Goal: Information Seeking & Learning: Learn about a topic

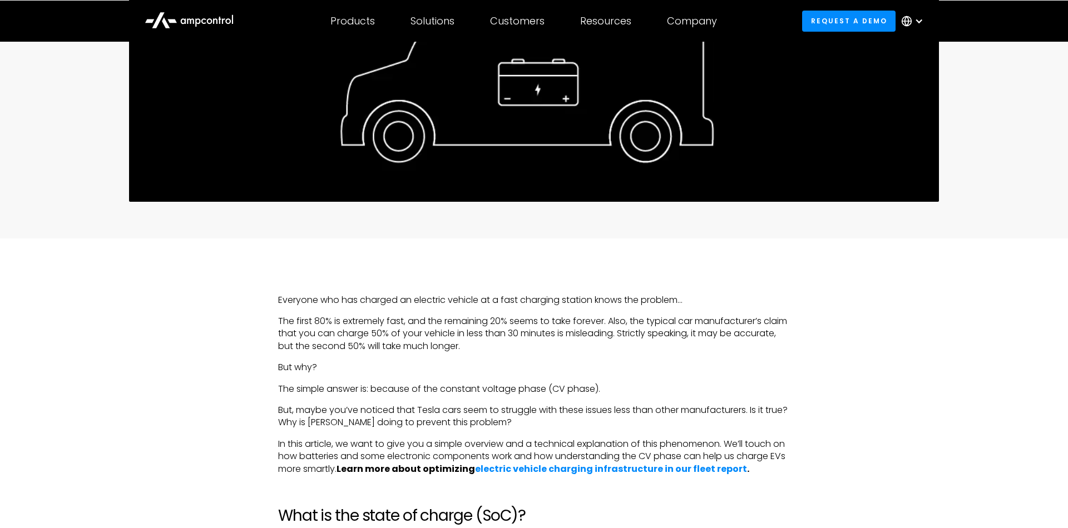
scroll to position [571, 0]
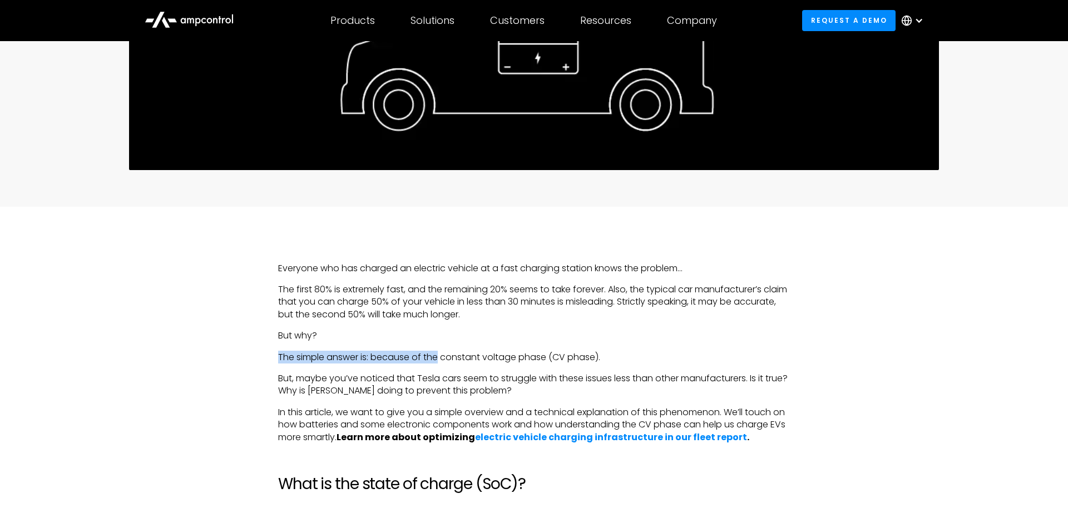
drag, startPoint x: 441, startPoint y: 353, endPoint x: 516, endPoint y: 363, distance: 75.7
click at [470, 353] on p "The simple answer is: because of the constant voltage phase (CV phase)." at bounding box center [534, 357] width 512 height 12
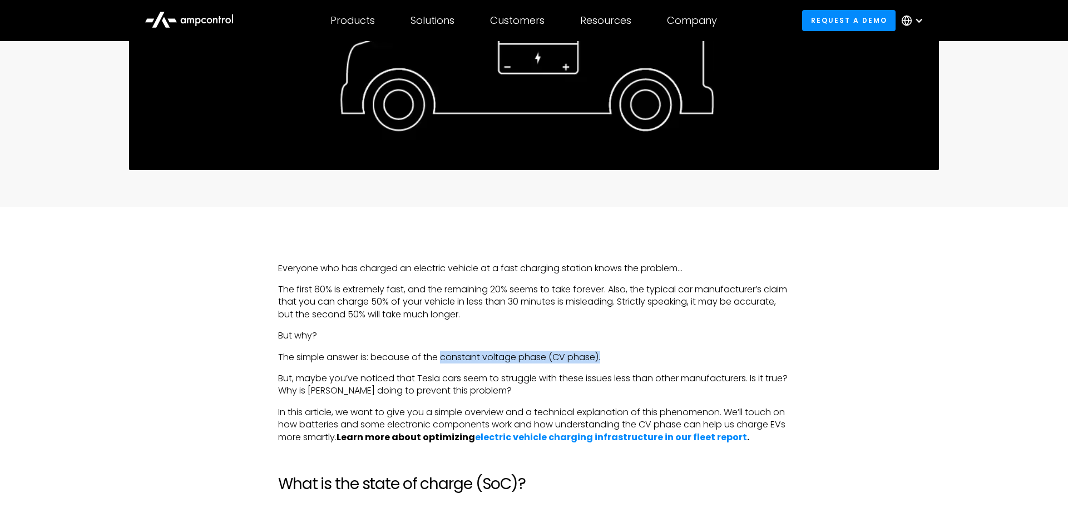
drag, startPoint x: 467, startPoint y: 357, endPoint x: 602, endPoint y: 357, distance: 135.7
click at [602, 357] on p "The simple answer is: because of the constant voltage phase (CV phase)." at bounding box center [534, 357] width 512 height 12
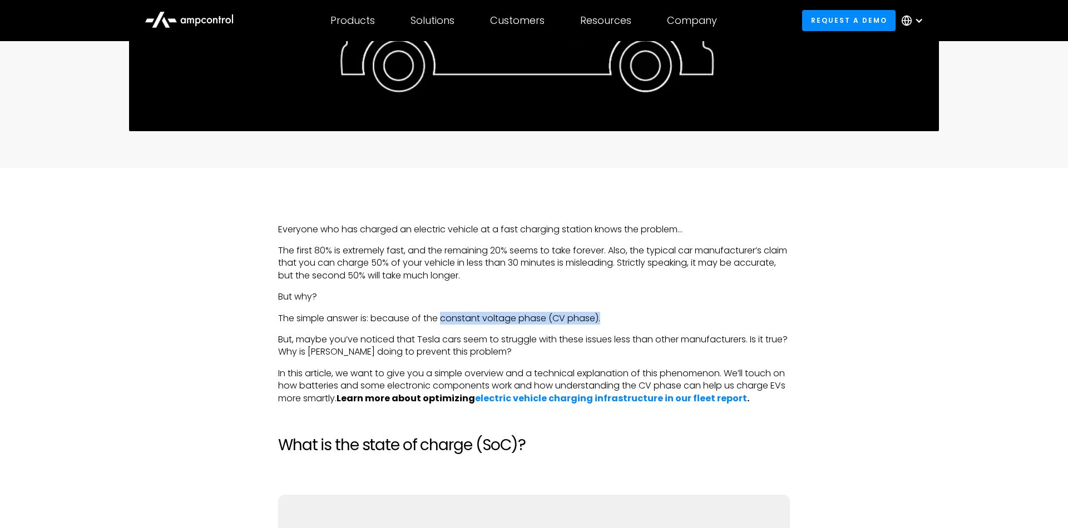
scroll to position [634, 0]
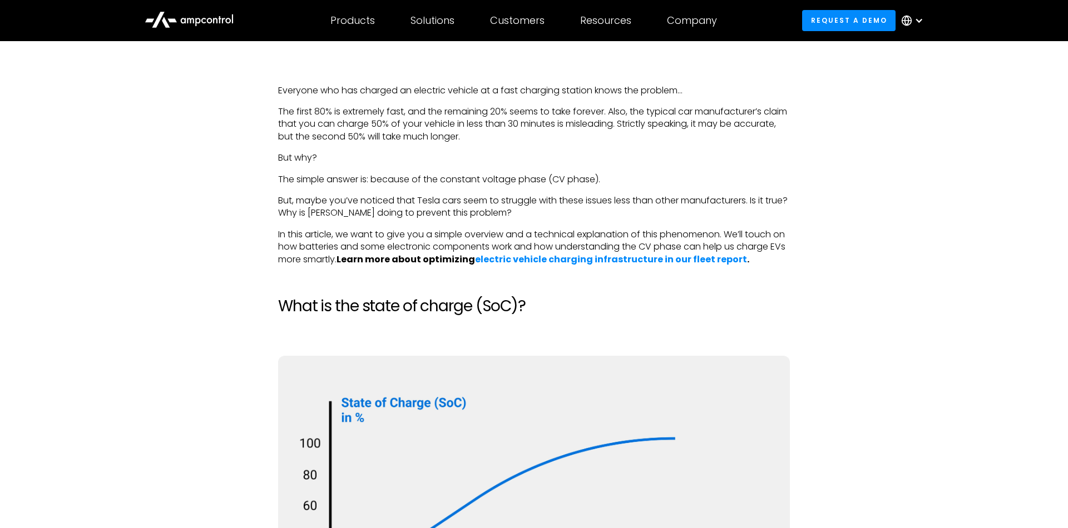
scroll to position [761, 0]
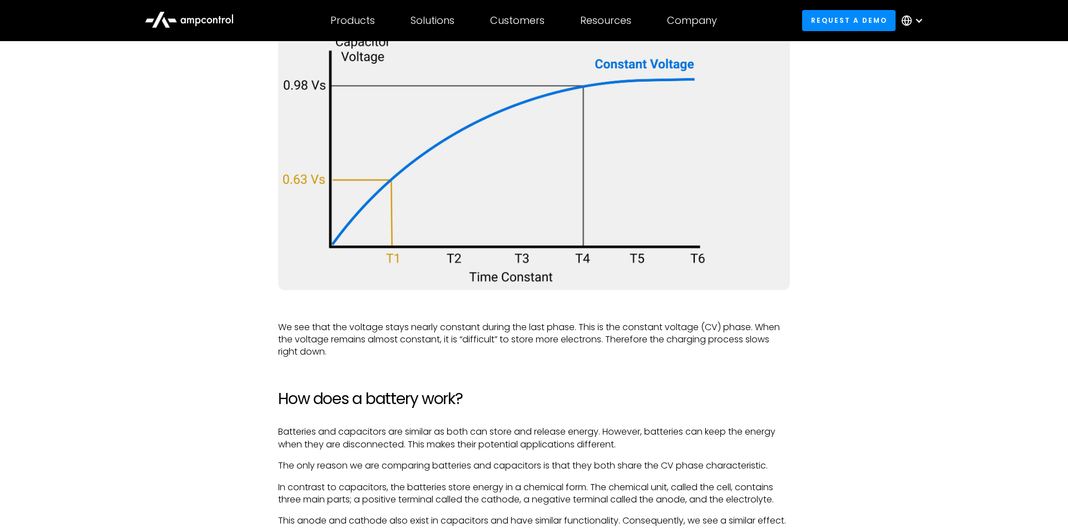
scroll to position [2409, 0]
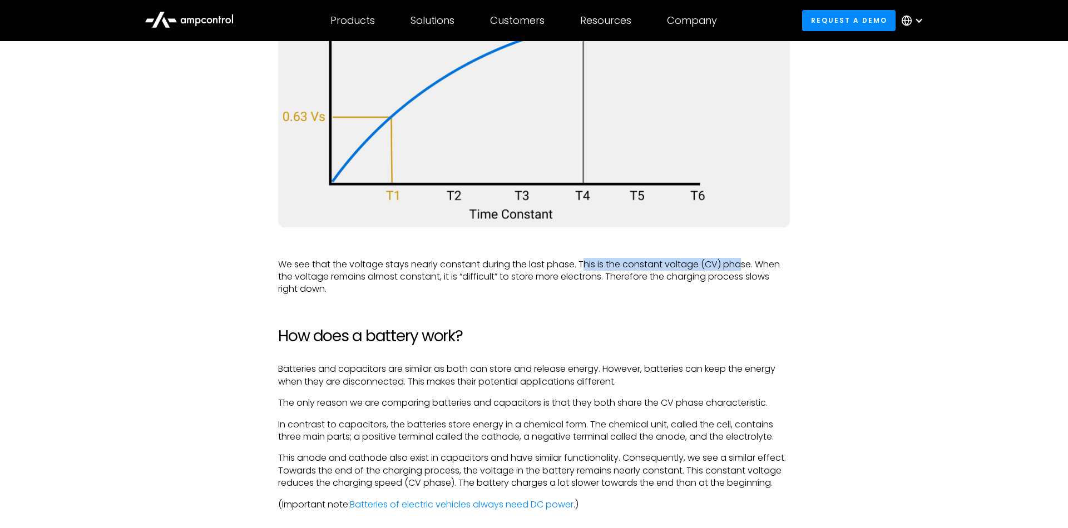
drag, startPoint x: 591, startPoint y: 269, endPoint x: 748, endPoint y: 272, distance: 157.4
click at [742, 270] on p "We see that the voltage stays nearly constant during the last phase. This is th…" at bounding box center [534, 277] width 512 height 37
drag, startPoint x: 676, startPoint y: 285, endPoint x: 646, endPoint y: 279, distance: 30.6
click at [673, 286] on p "We see that the voltage stays nearly constant during the last phase. This is th…" at bounding box center [534, 277] width 512 height 37
drag, startPoint x: 611, startPoint y: 268, endPoint x: 759, endPoint y: 262, distance: 147.5
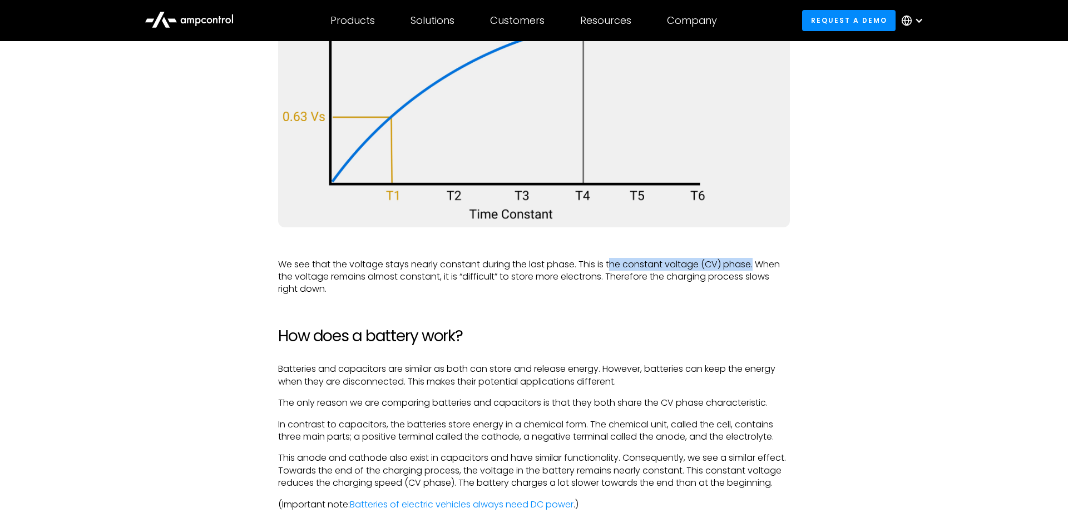
click at [758, 262] on p "We see that the voltage stays nearly constant during the last phase. This is th…" at bounding box center [534, 277] width 512 height 37
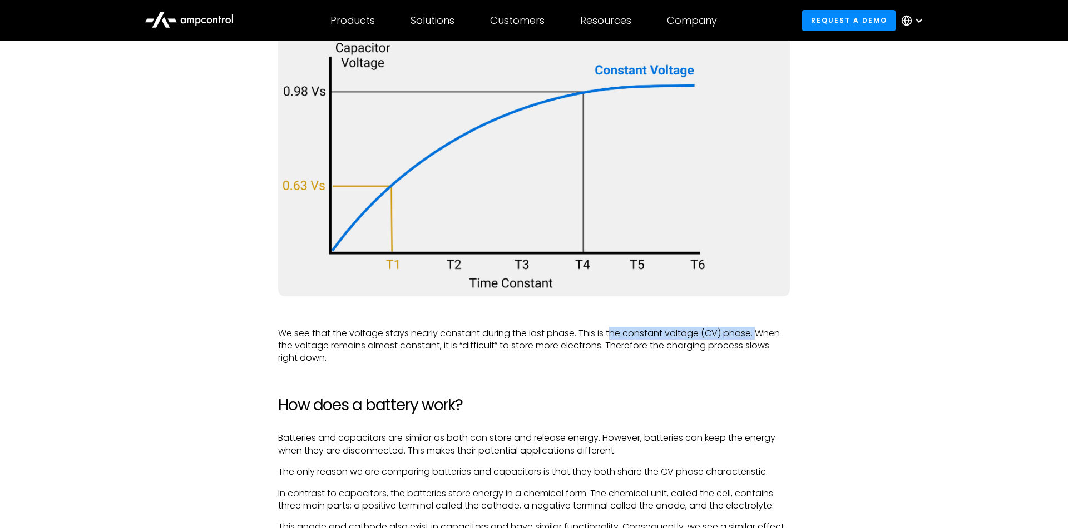
scroll to position [2282, 0]
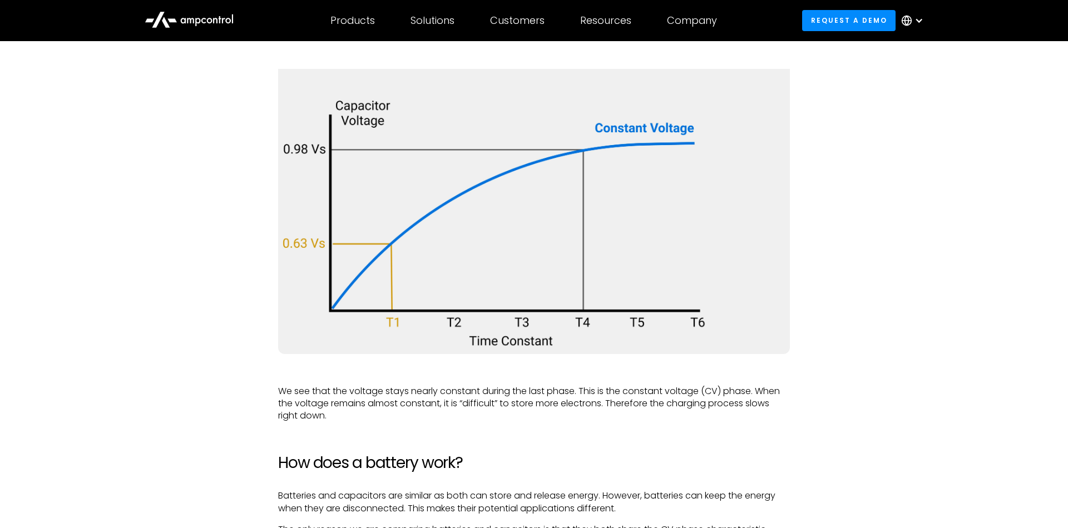
click at [273, 408] on div "Everyone who has charged an electric vehicle at a fast charging station knows t…" at bounding box center [534, 315] width 534 height 3528
drag, startPoint x: 278, startPoint y: 395, endPoint x: 336, endPoint y: 412, distance: 60.4
click at [344, 425] on div "Everyone who has charged an electric vehicle at a fast charging station knows t…" at bounding box center [534, 315] width 512 height 3528
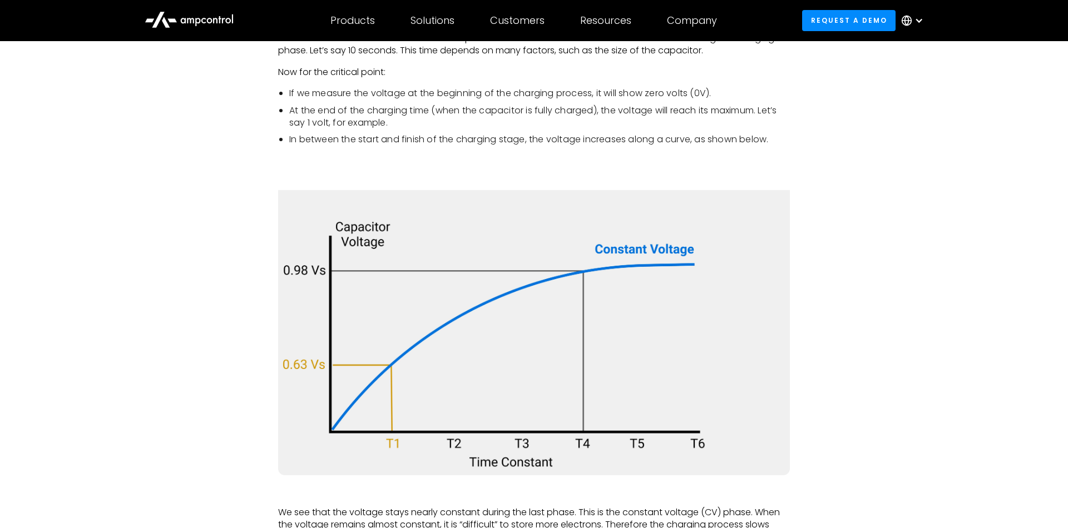
scroll to position [2156, 0]
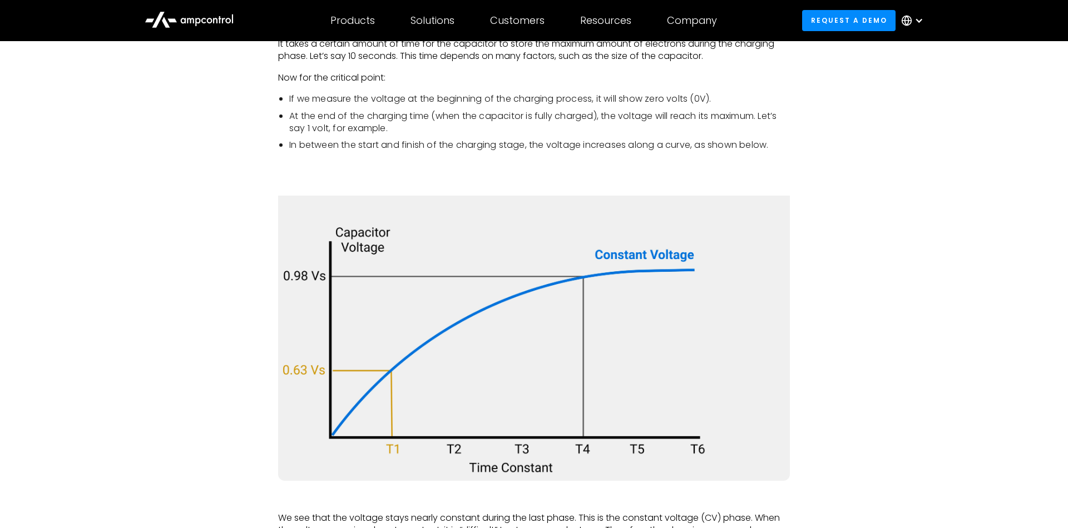
click at [465, 278] on img at bounding box center [534, 332] width 512 height 298
drag, startPoint x: 445, startPoint y: 212, endPoint x: 439, endPoint y: 191, distance: 21.9
click at [443, 202] on img at bounding box center [534, 332] width 512 height 298
click at [676, 142] on li "In between the start and finish of the charging stage, the voltage increases al…" at bounding box center [539, 145] width 501 height 12
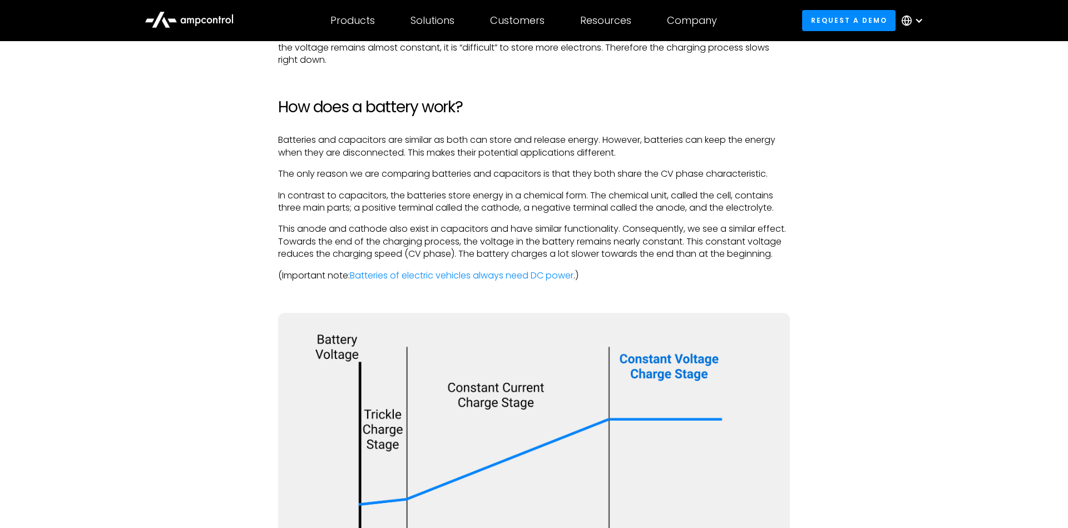
scroll to position [2663, 0]
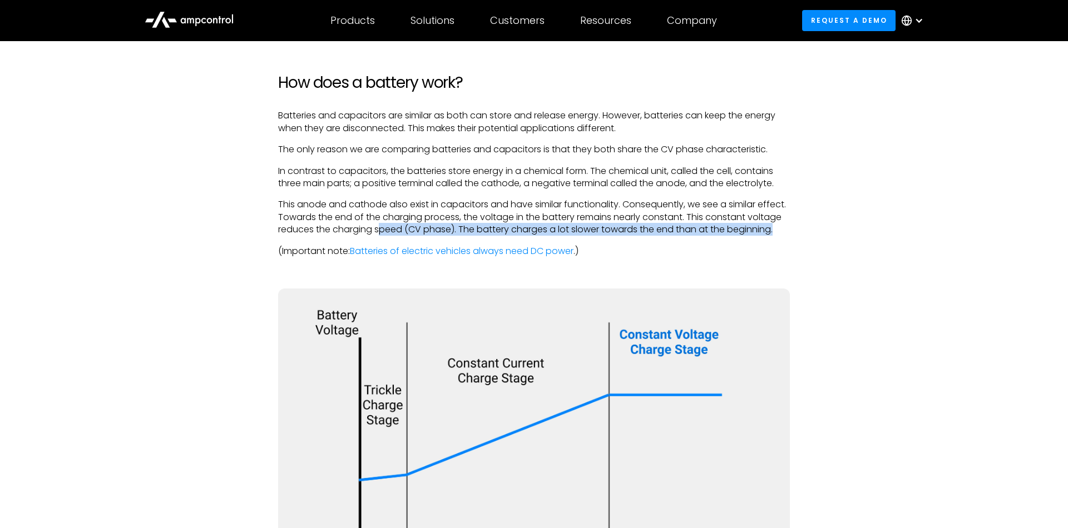
drag, startPoint x: 428, startPoint y: 231, endPoint x: 485, endPoint y: 239, distance: 57.8
click at [485, 236] on p "This anode and cathode also exist in capacitors and have similar functionality.…" at bounding box center [534, 217] width 512 height 37
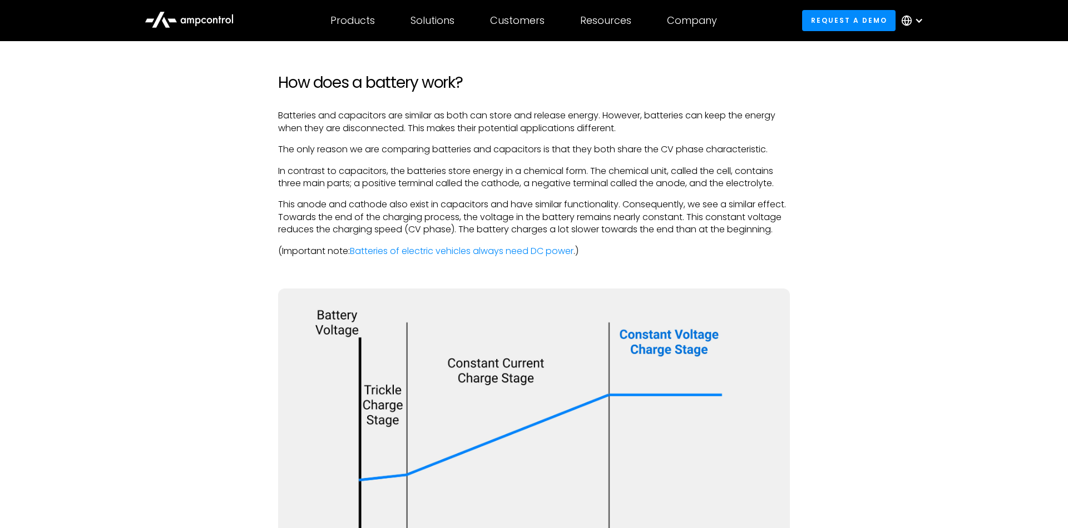
click at [378, 236] on p "This anode and cathode also exist in capacitors and have similar functionality.…" at bounding box center [534, 217] width 512 height 37
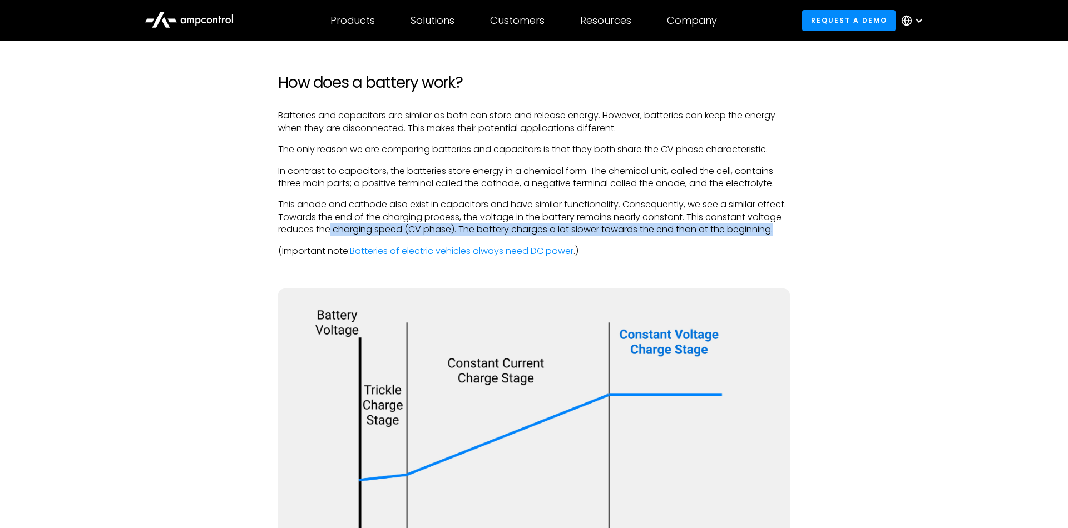
drag, startPoint x: 361, startPoint y: 230, endPoint x: 464, endPoint y: 240, distance: 102.8
click at [461, 236] on p "This anode and cathode also exist in capacitors and have similar functionality.…" at bounding box center [534, 217] width 512 height 37
click at [571, 227] on p "This anode and cathode also exist in capacitors and have similar functionality.…" at bounding box center [534, 217] width 512 height 37
drag, startPoint x: 608, startPoint y: 231, endPoint x: 632, endPoint y: 241, distance: 25.9
click at [611, 231] on p "This anode and cathode also exist in capacitors and have similar functionality.…" at bounding box center [534, 217] width 512 height 37
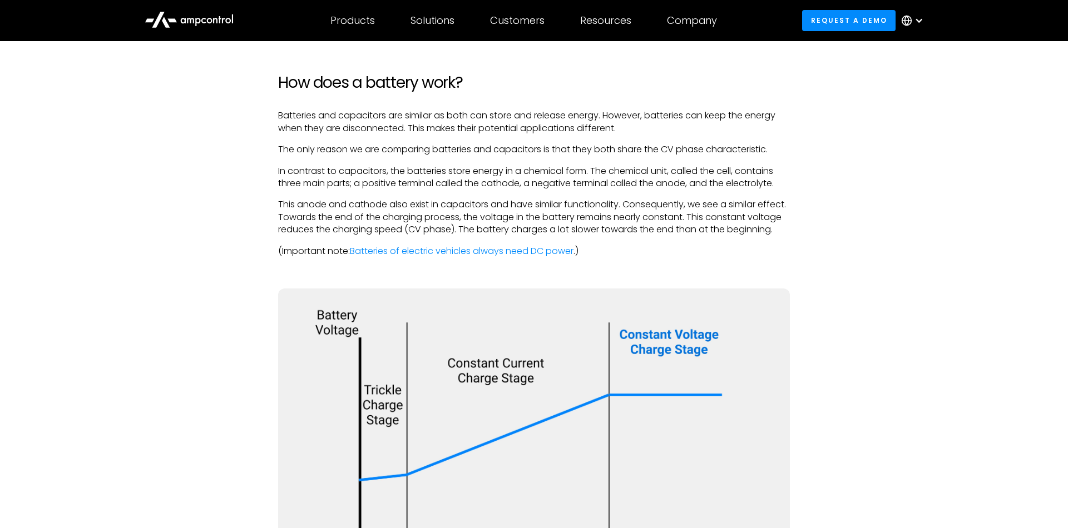
click at [650, 236] on p "This anode and cathode also exist in capacitors and have similar functionality.…" at bounding box center [534, 217] width 512 height 37
click at [422, 215] on p "This anode and cathode also exist in capacitors and have similar functionality.…" at bounding box center [534, 217] width 512 height 37
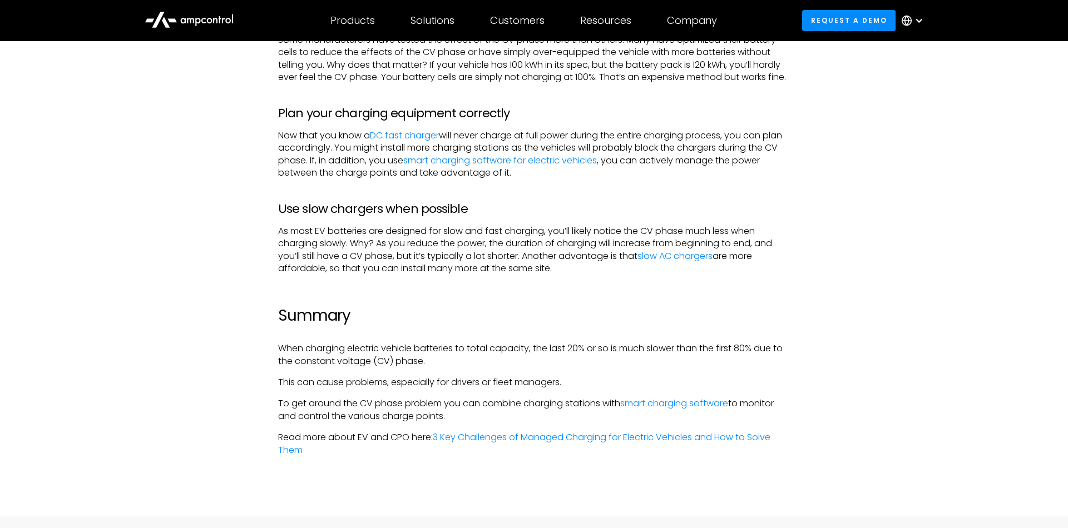
scroll to position [3931, 0]
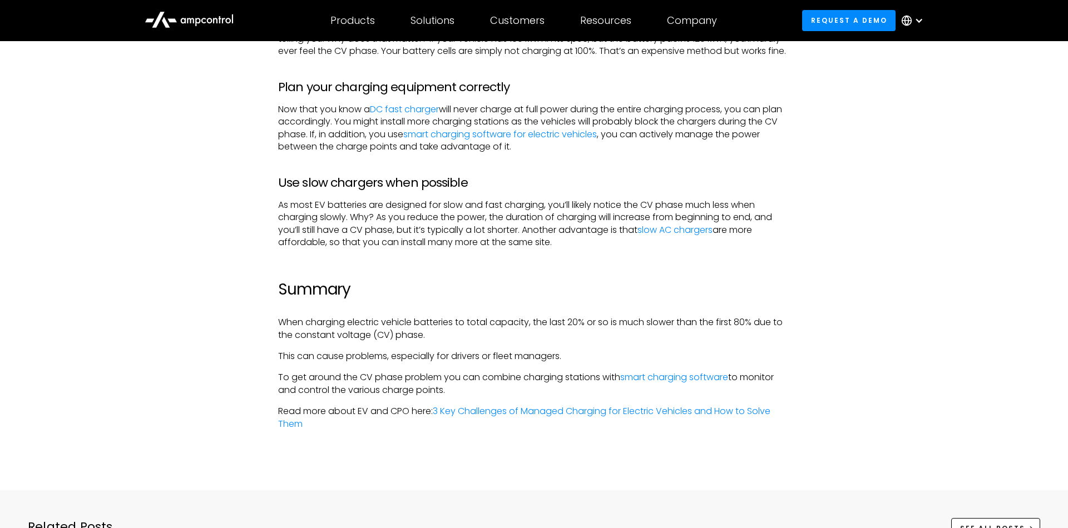
drag, startPoint x: 348, startPoint y: 351, endPoint x: 447, endPoint y: 359, distance: 99.3
click at [447, 341] on p "When charging electric vehicle batteries to total capacity, the last 20% or so …" at bounding box center [534, 328] width 512 height 25
click at [448, 341] on p "When charging electric vehicle batteries to total capacity, the last 20% or so …" at bounding box center [534, 328] width 512 height 25
drag, startPoint x: 276, startPoint y: 364, endPoint x: 450, endPoint y: 363, distance: 173.5
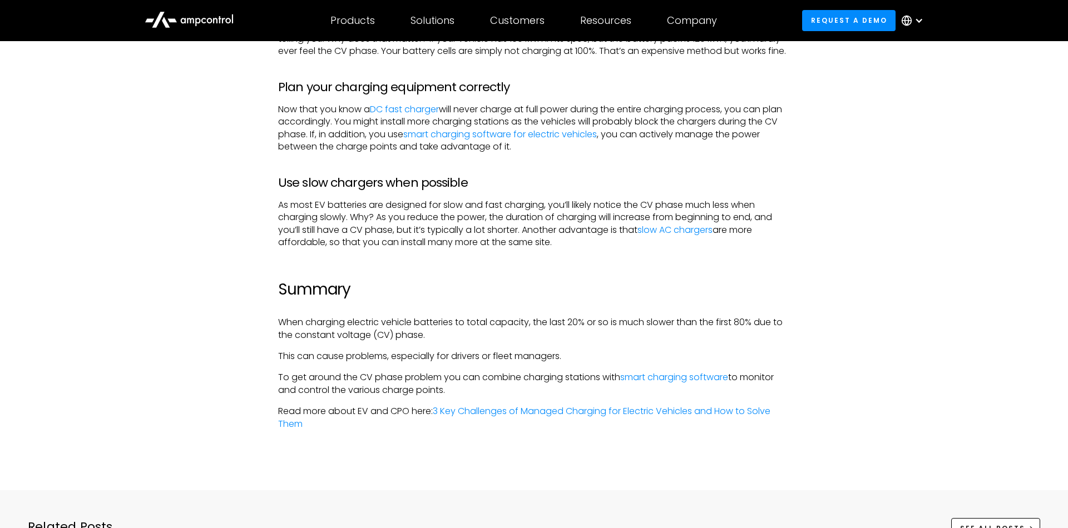
click at [480, 341] on p "When charging electric vehicle batteries to total capacity, the last 20% or so …" at bounding box center [534, 328] width 512 height 25
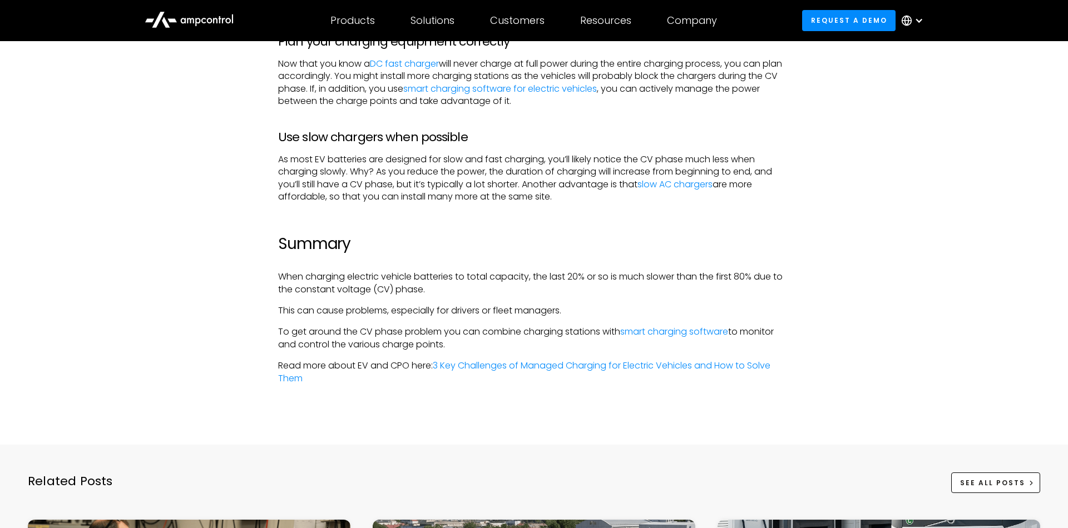
scroll to position [3994, 0]
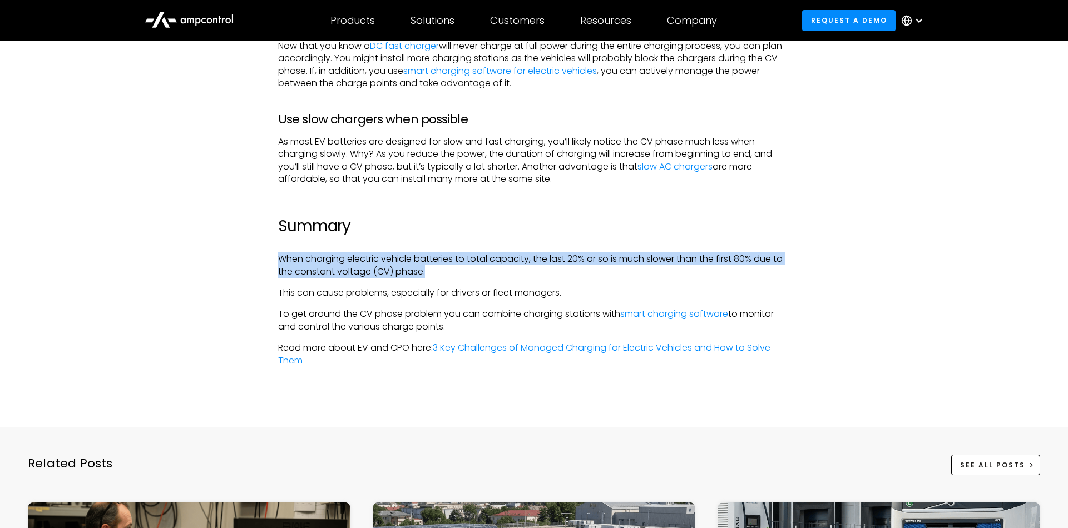
drag, startPoint x: 278, startPoint y: 286, endPoint x: 424, endPoint y: 303, distance: 146.6
click at [424, 278] on p "When charging electric vehicle batteries to total capacity, the last 20% or so …" at bounding box center [534, 265] width 512 height 25
copy p "When charging electric vehicle batteries to total capacity, the last 20% or so …"
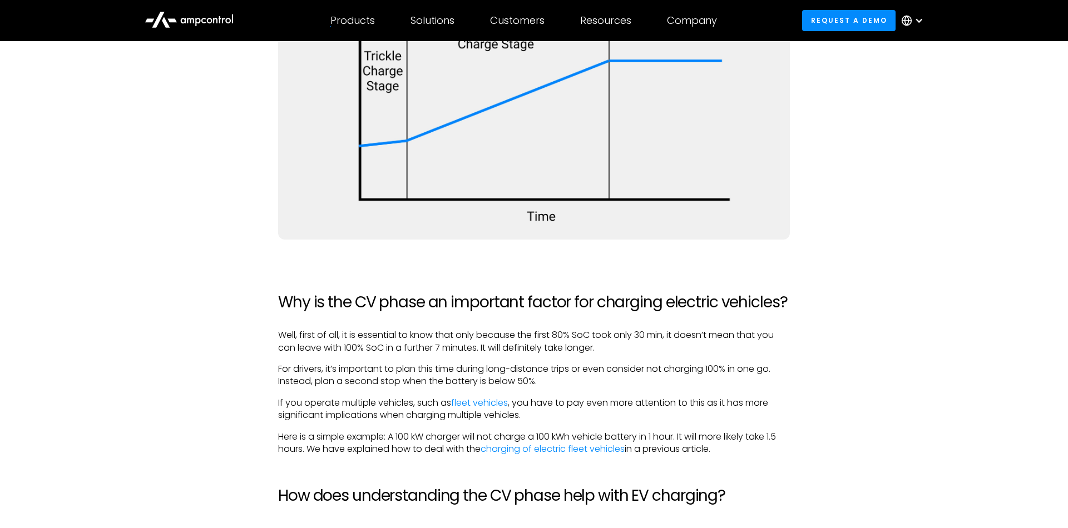
scroll to position [2916, 0]
